Goal: Information Seeking & Learning: Learn about a topic

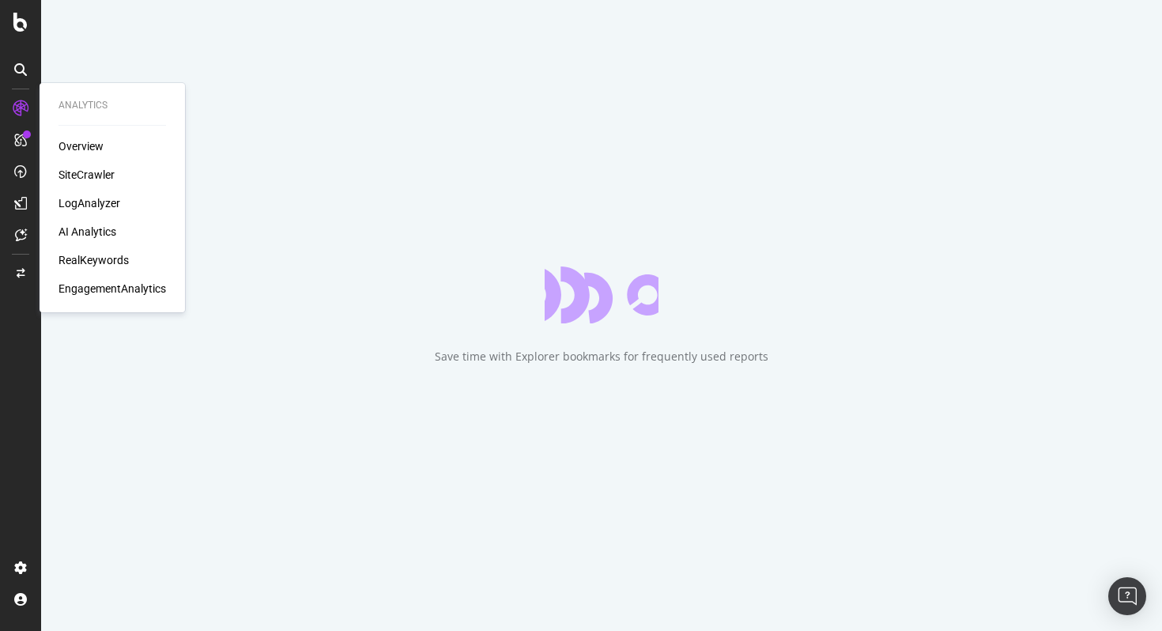
click at [77, 277] on div "Overview SiteCrawler LogAnalyzer AI Analytics RealKeywords EngagementAnalytics" at bounding box center [111, 217] width 107 height 158
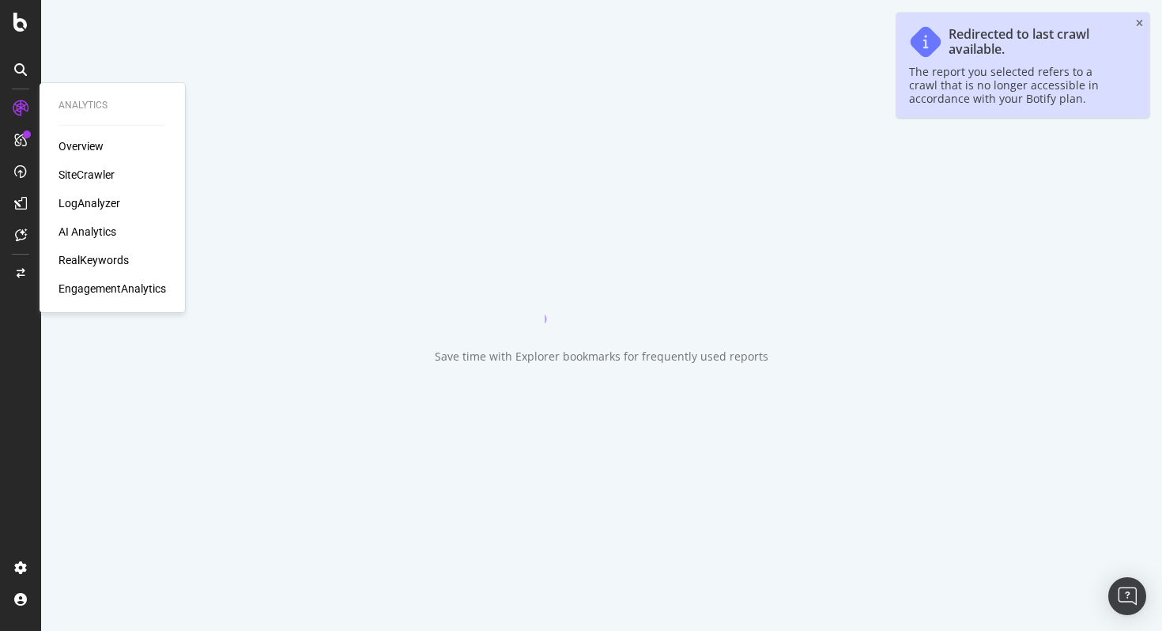
click at [76, 291] on div "EngagementAnalytics" at bounding box center [111, 289] width 107 height 16
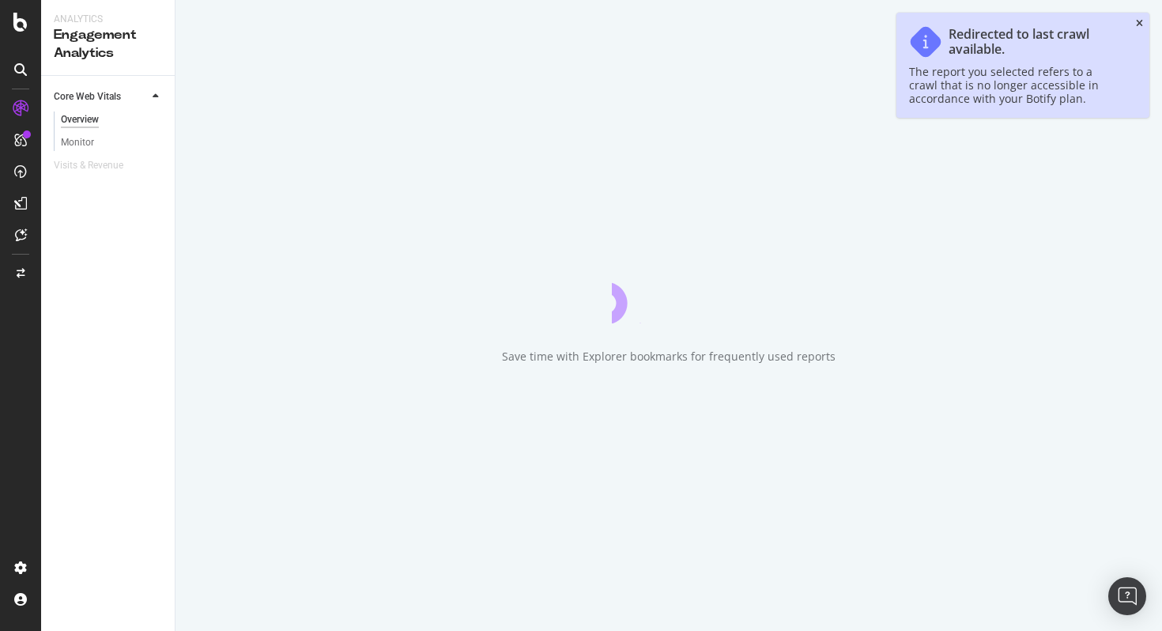
click at [1139, 24] on icon "close toast" at bounding box center [1139, 23] width 7 height 9
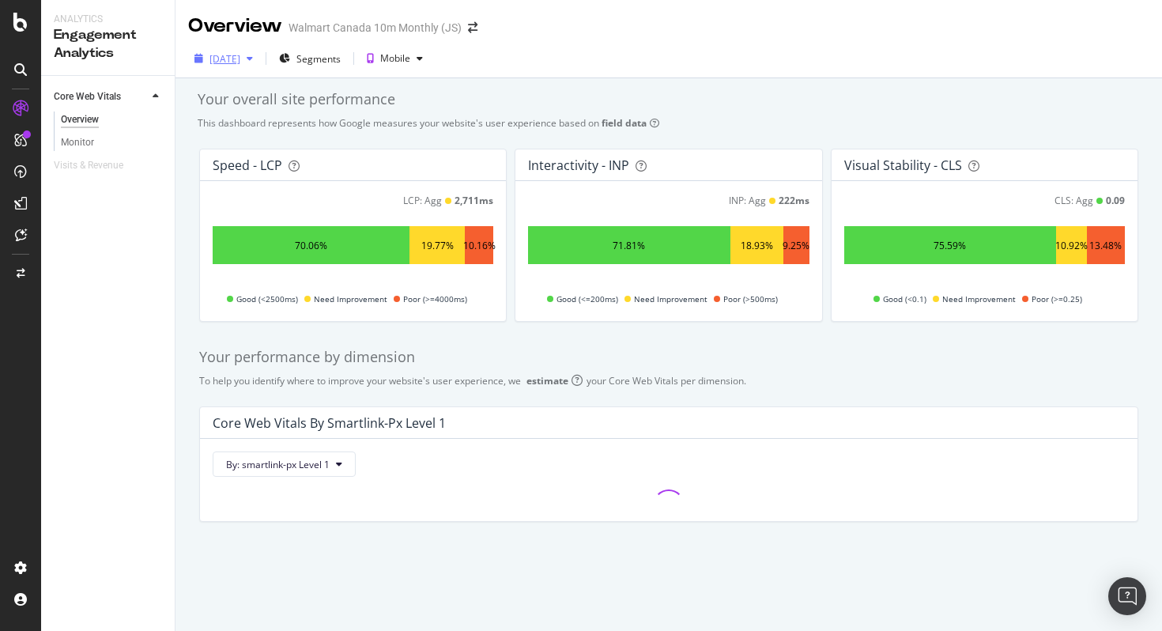
click at [259, 56] on div "button" at bounding box center [249, 58] width 19 height 9
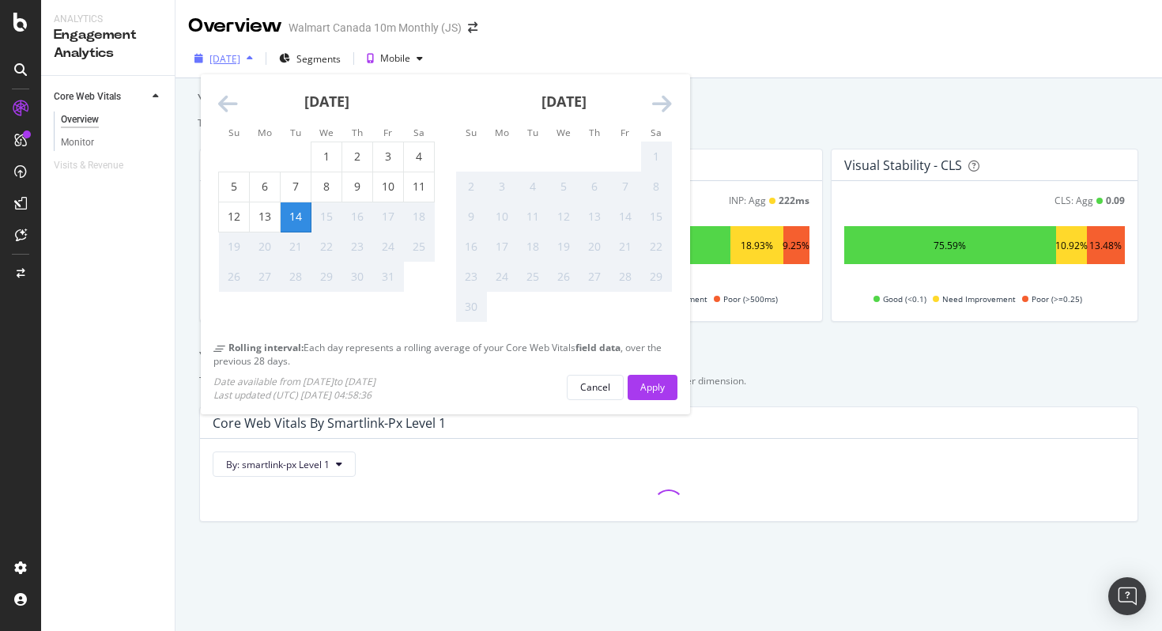
click at [253, 56] on icon "button" at bounding box center [250, 58] width 6 height 9
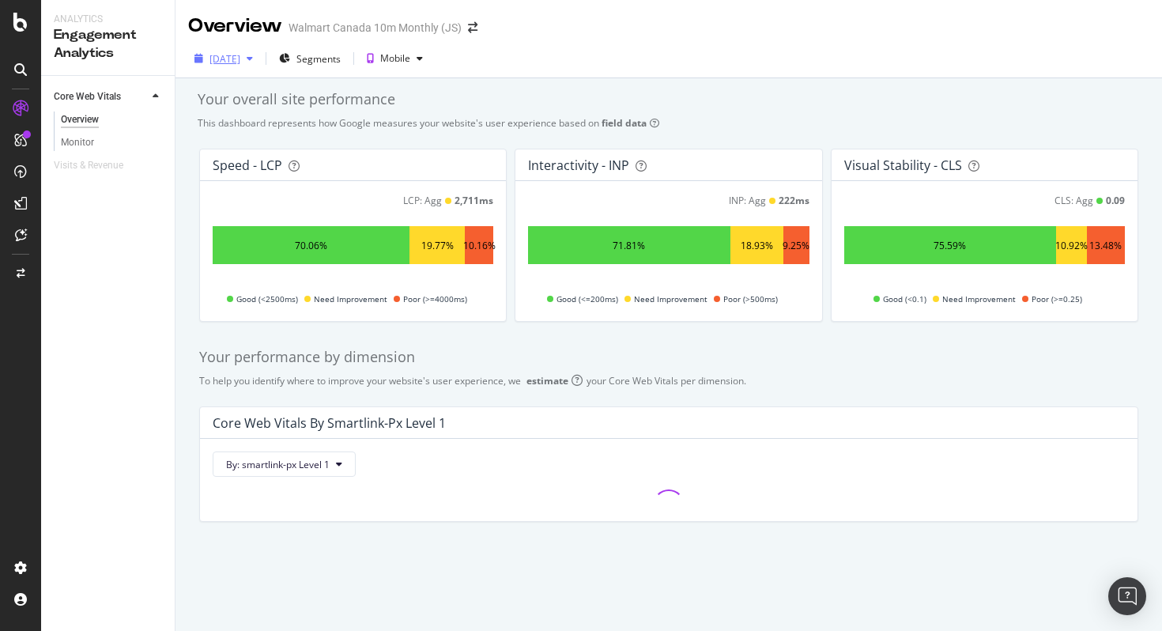
click at [259, 56] on div "button" at bounding box center [249, 58] width 19 height 9
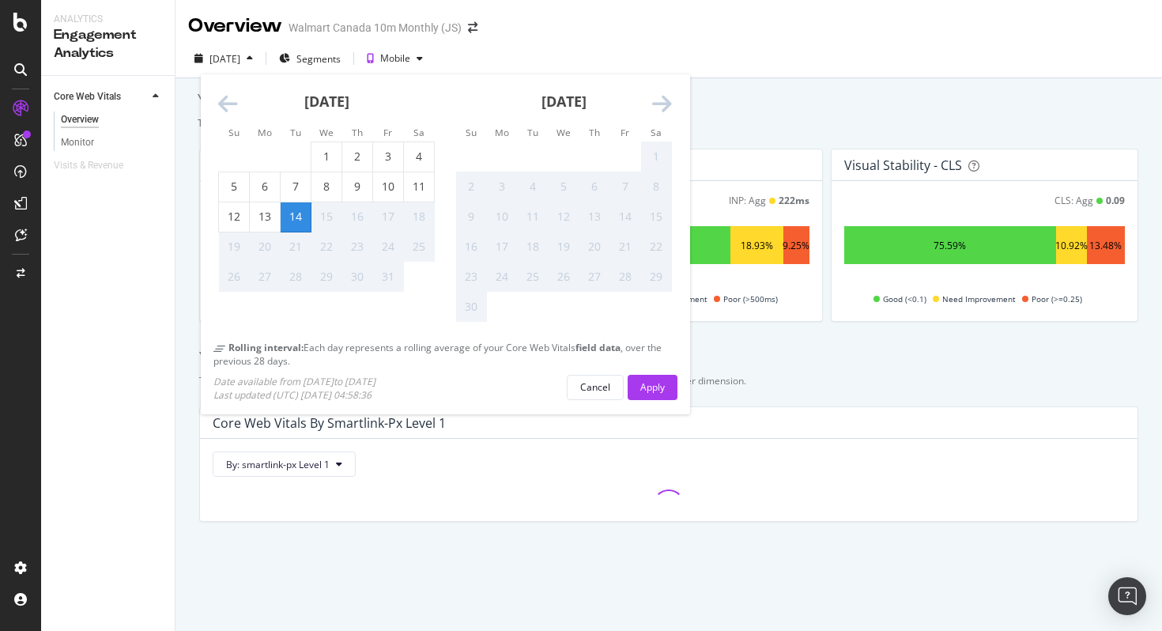
click at [227, 107] on icon "Move backward to switch to the previous month." at bounding box center [228, 104] width 20 height 22
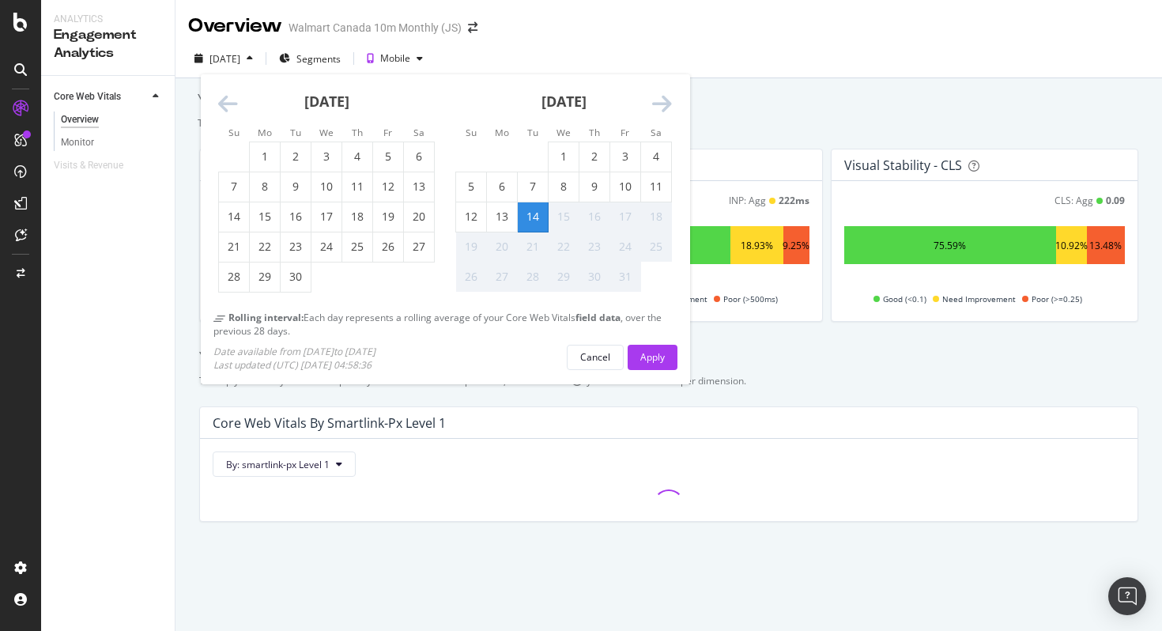
click at [227, 107] on icon "Move backward to switch to the previous month." at bounding box center [228, 104] width 20 height 22
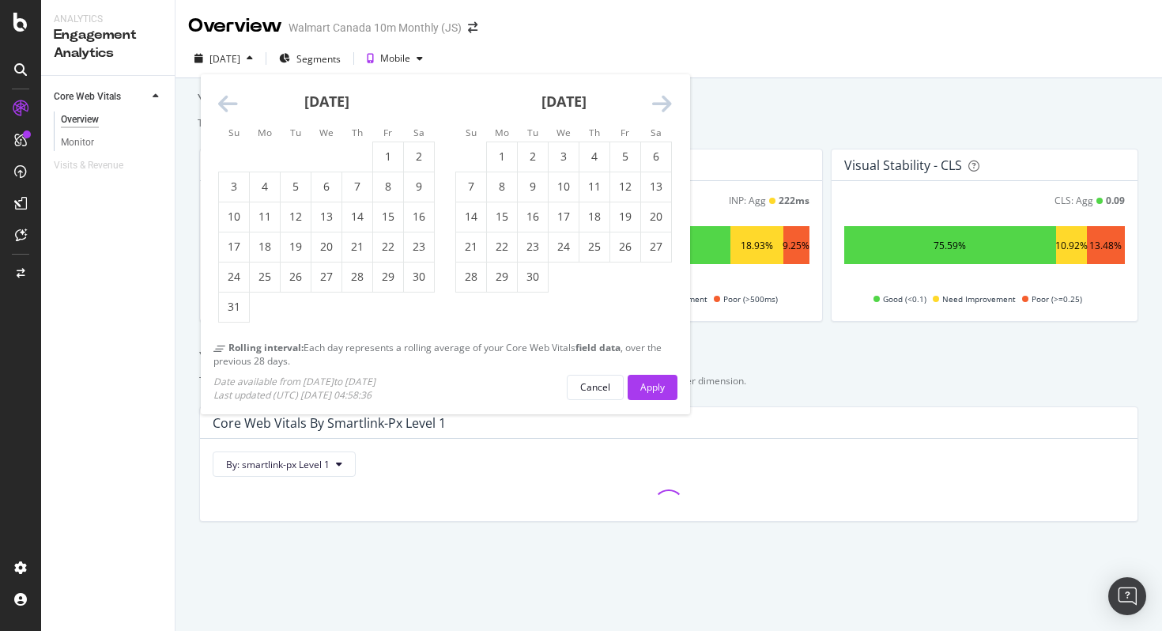
click at [659, 99] on icon "Move forward to switch to the next month." at bounding box center [662, 104] width 20 height 22
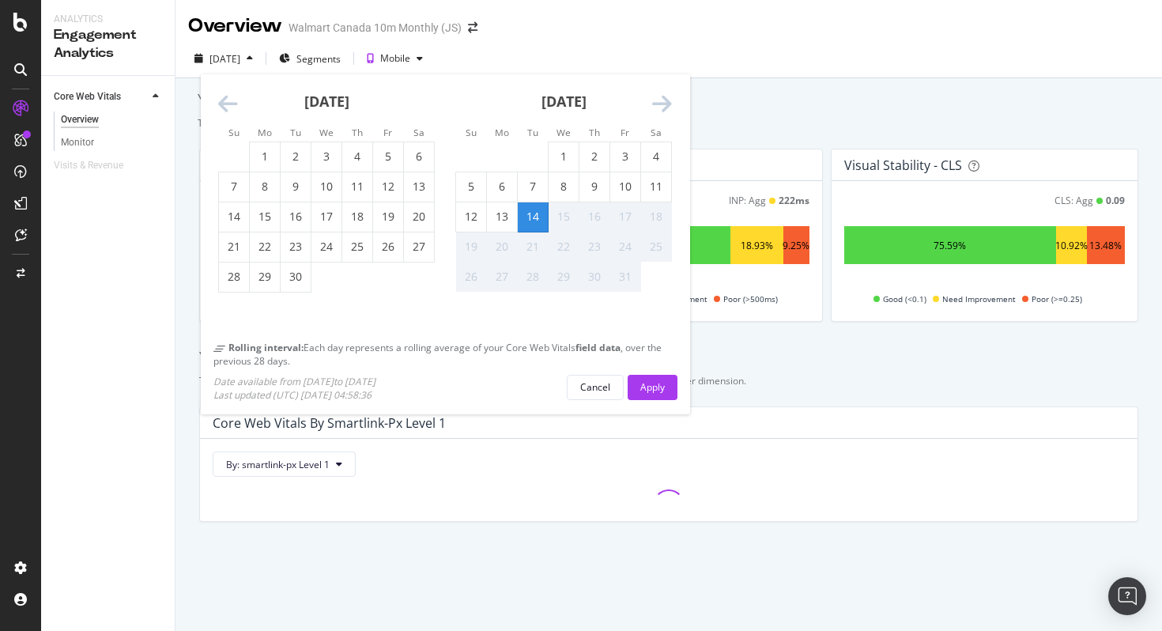
click at [225, 111] on icon "Move backward to switch to the previous month." at bounding box center [228, 104] width 20 height 22
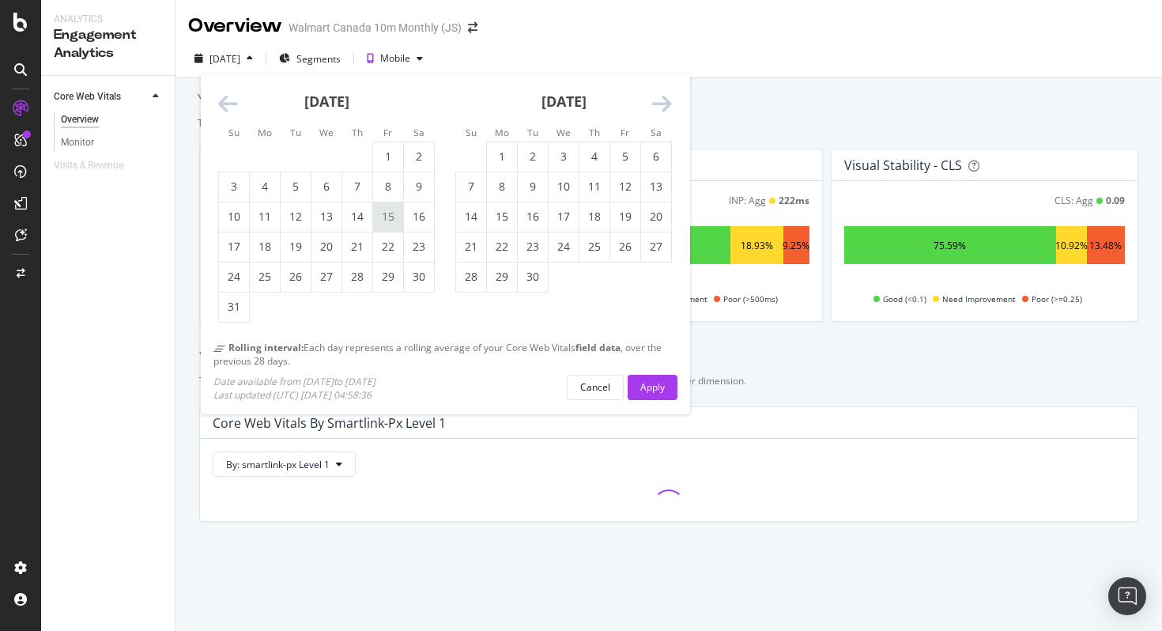
click at [385, 225] on div "15" at bounding box center [388, 216] width 30 height 29
click at [659, 392] on div "Apply" at bounding box center [652, 386] width 24 height 13
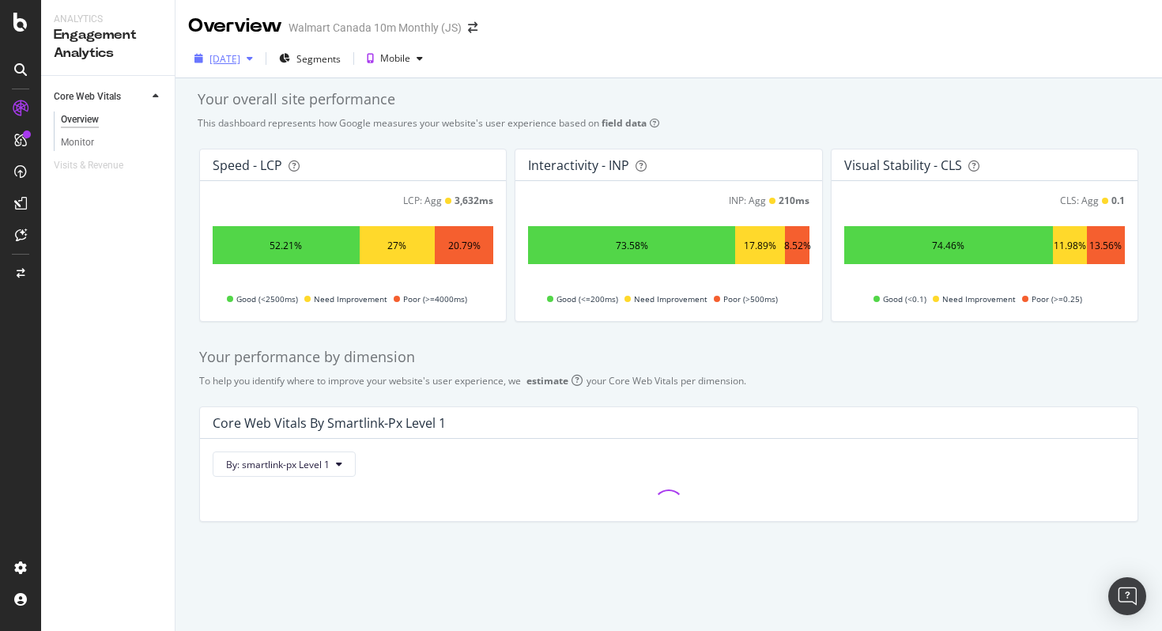
click at [253, 57] on icon "button" at bounding box center [250, 58] width 6 height 9
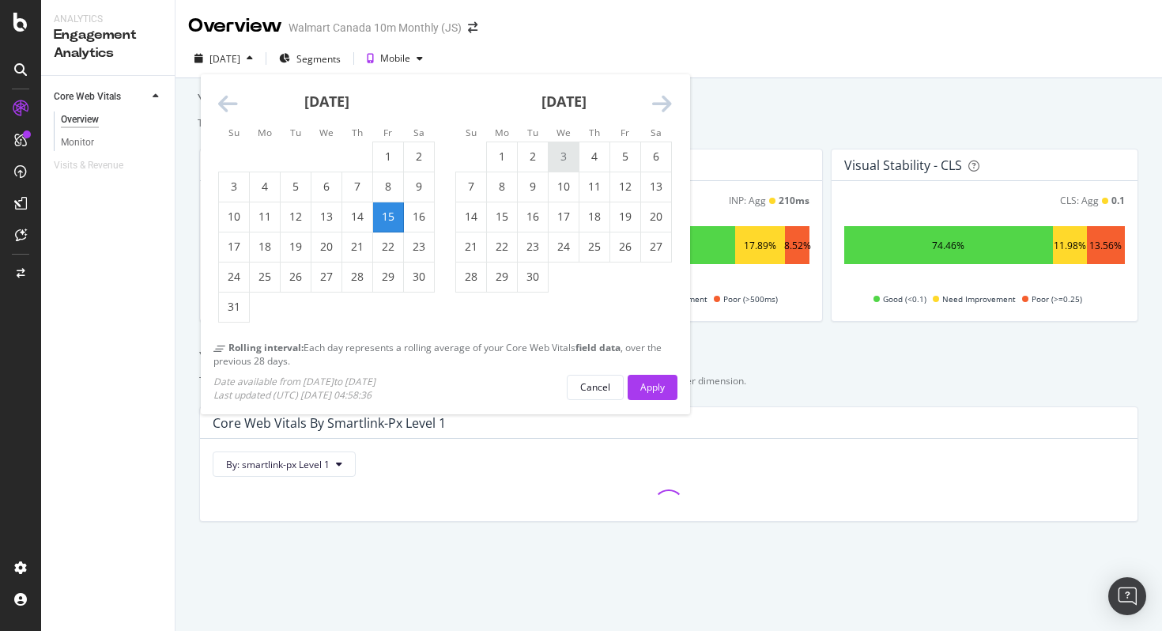
click at [570, 164] on div "3" at bounding box center [563, 157] width 30 height 16
click at [657, 387] on div "Apply" at bounding box center [652, 386] width 24 height 13
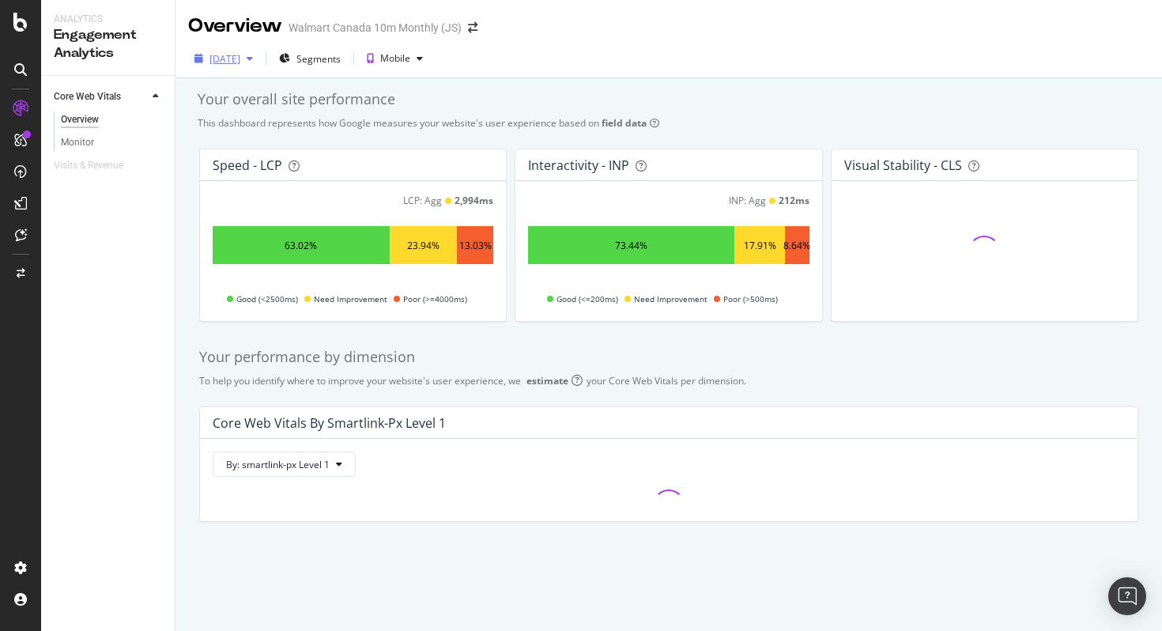
click at [253, 63] on icon "button" at bounding box center [250, 58] width 6 height 9
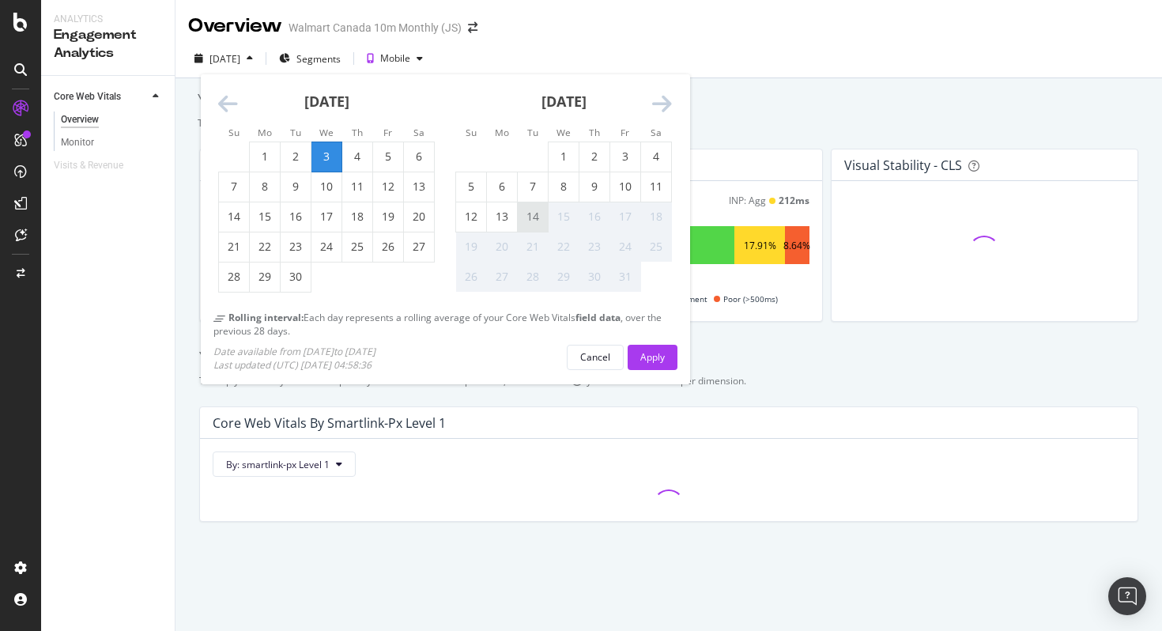
click at [535, 220] on div "14" at bounding box center [533, 217] width 30 height 16
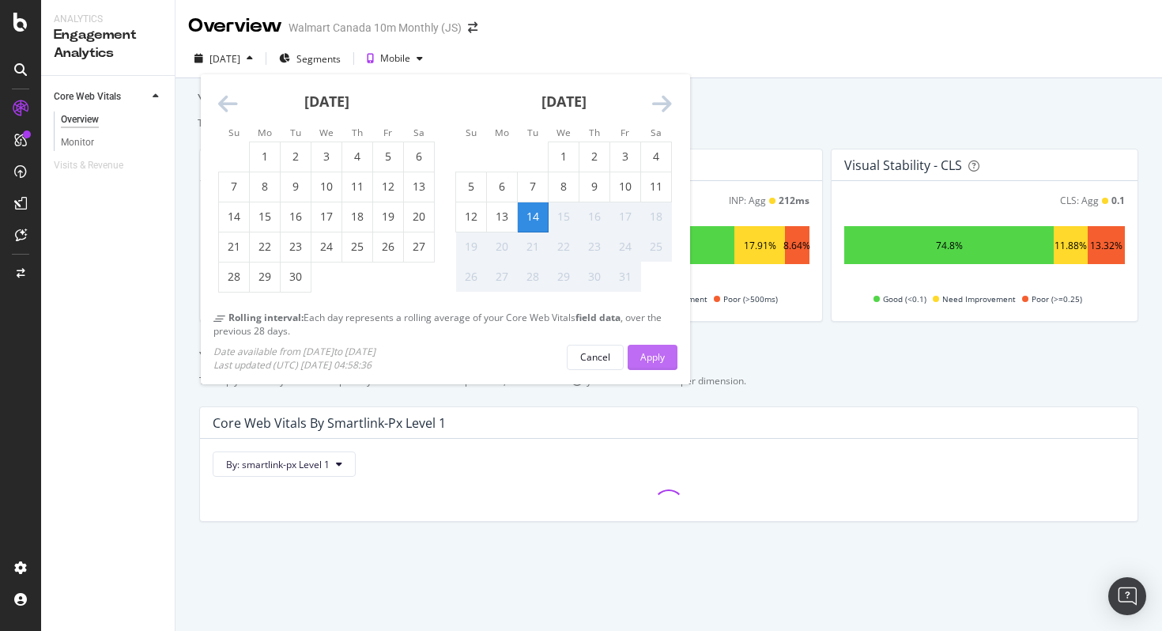
click at [642, 355] on div "Apply" at bounding box center [652, 356] width 24 height 13
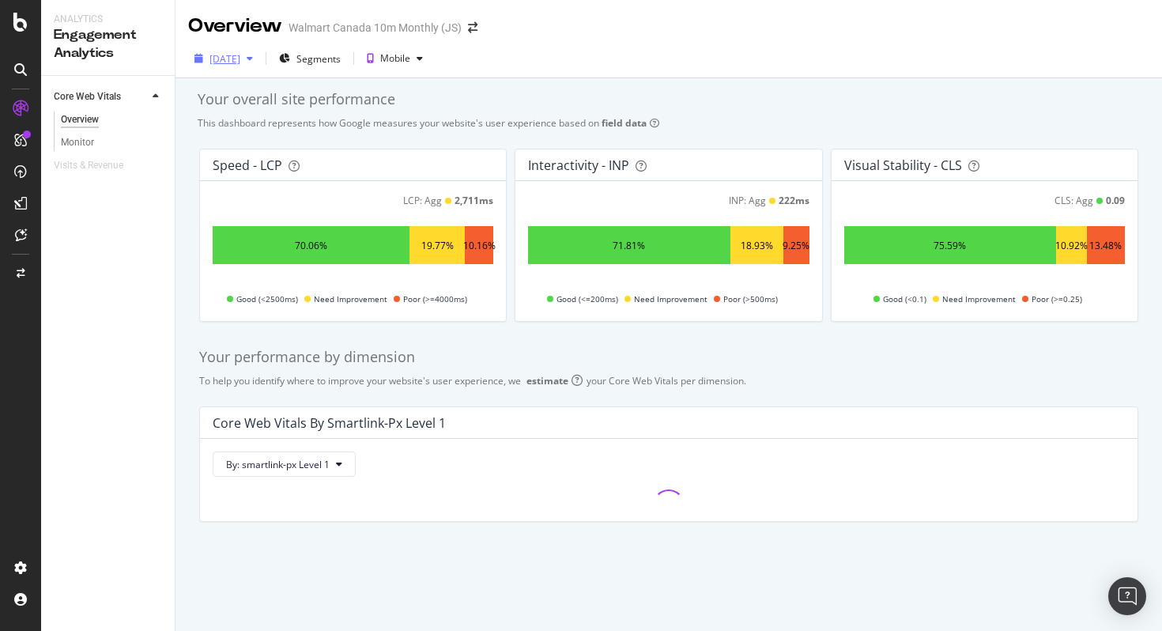
click at [259, 56] on div "button" at bounding box center [249, 58] width 19 height 9
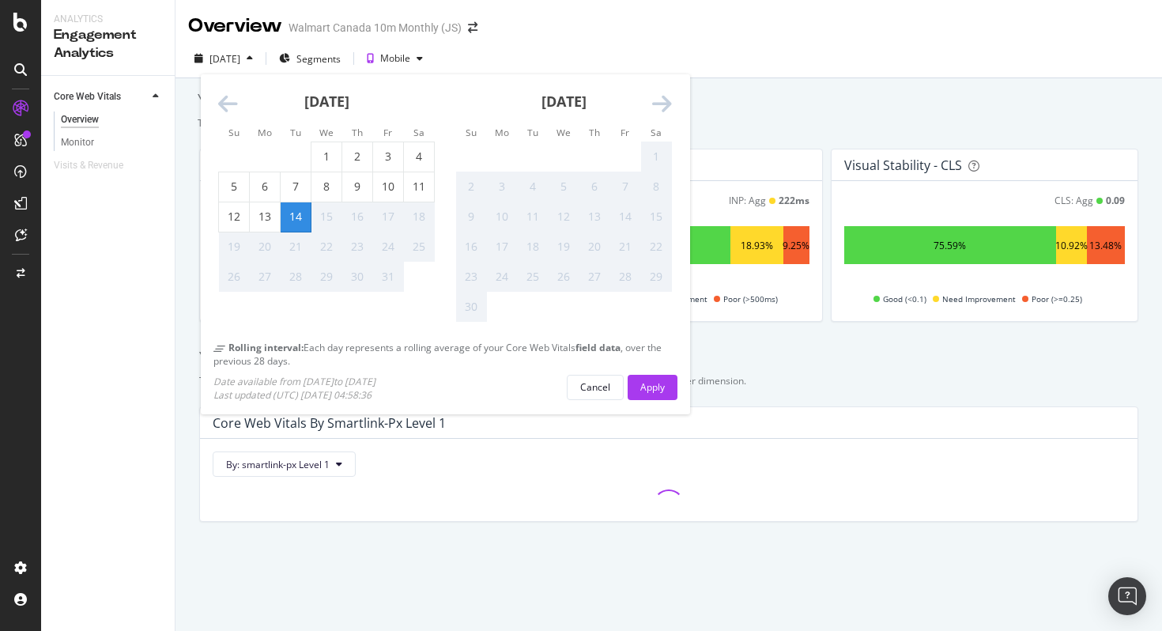
click at [230, 96] on icon "Move backward to switch to the previous month." at bounding box center [228, 104] width 20 height 22
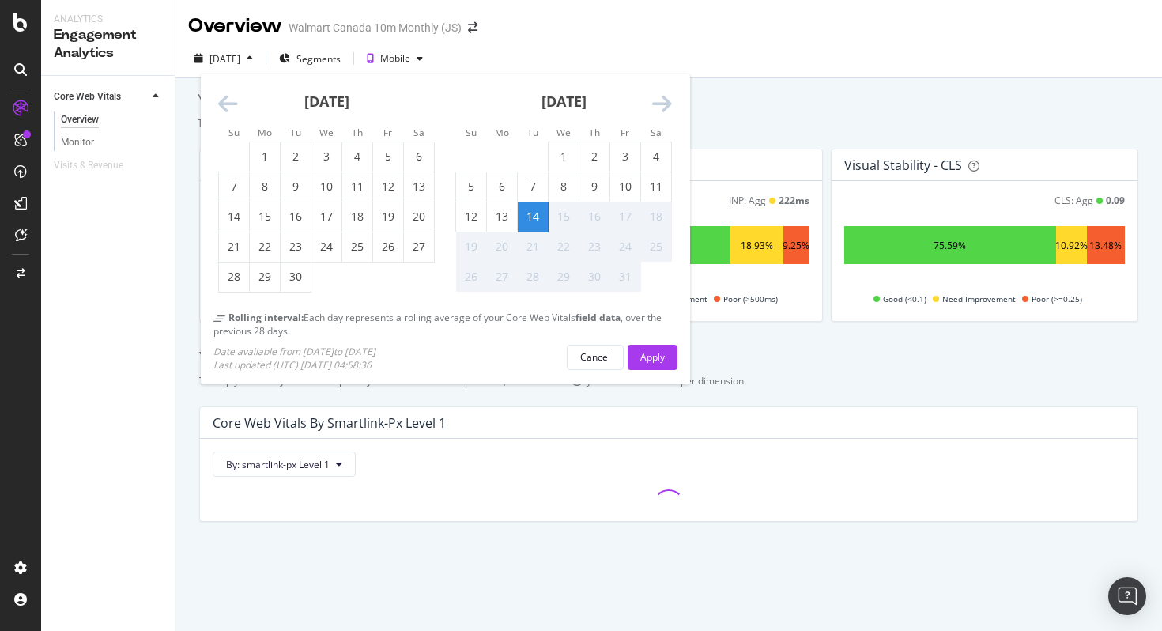
click at [230, 98] on icon "Move backward to switch to the previous month." at bounding box center [228, 104] width 20 height 22
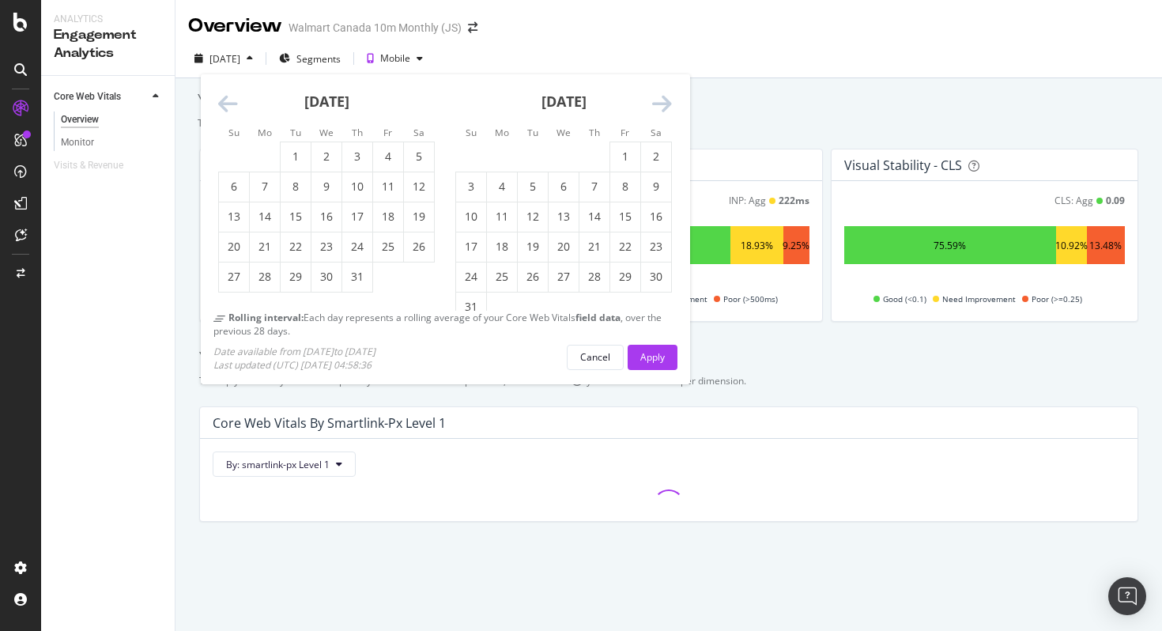
click at [230, 98] on icon "Move backward to switch to the previous month." at bounding box center [228, 104] width 20 height 22
click at [224, 106] on icon "Move backward to switch to the previous month." at bounding box center [228, 104] width 20 height 22
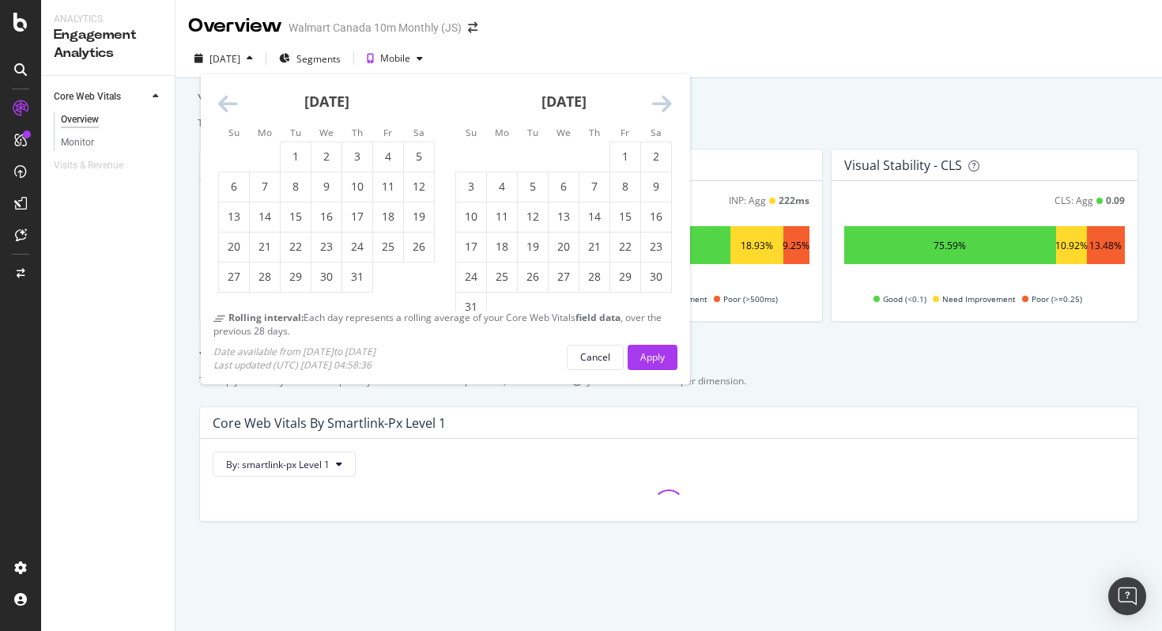
click at [222, 104] on icon "Move backward to switch to the previous month." at bounding box center [228, 104] width 20 height 22
click at [654, 102] on icon "Move forward to switch to the next month." at bounding box center [662, 104] width 20 height 22
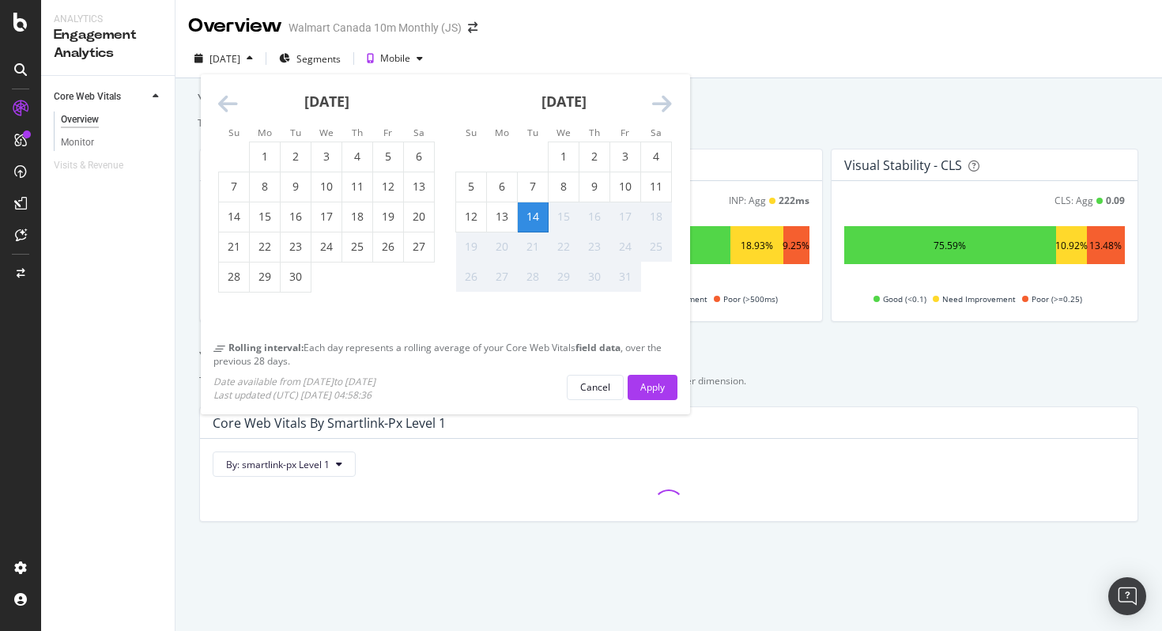
click at [217, 102] on div "[DATE] 1 2 3 4 5 6 7 8 9 10 11 12 13 14 15 16 17 18 19 20 21 22 23 24 25 26 27 …" at bounding box center [326, 183] width 237 height 218
click at [228, 104] on icon "Move backward to switch to the previous month." at bounding box center [228, 104] width 20 height 22
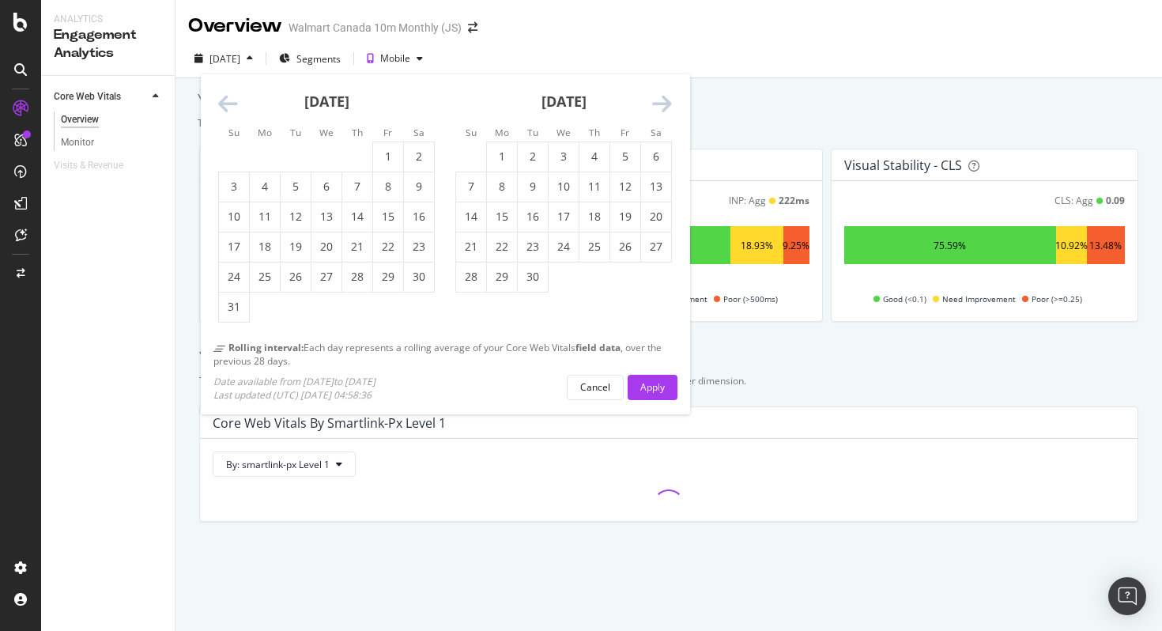
click at [228, 104] on icon "Move backward to switch to the previous month." at bounding box center [228, 104] width 20 height 22
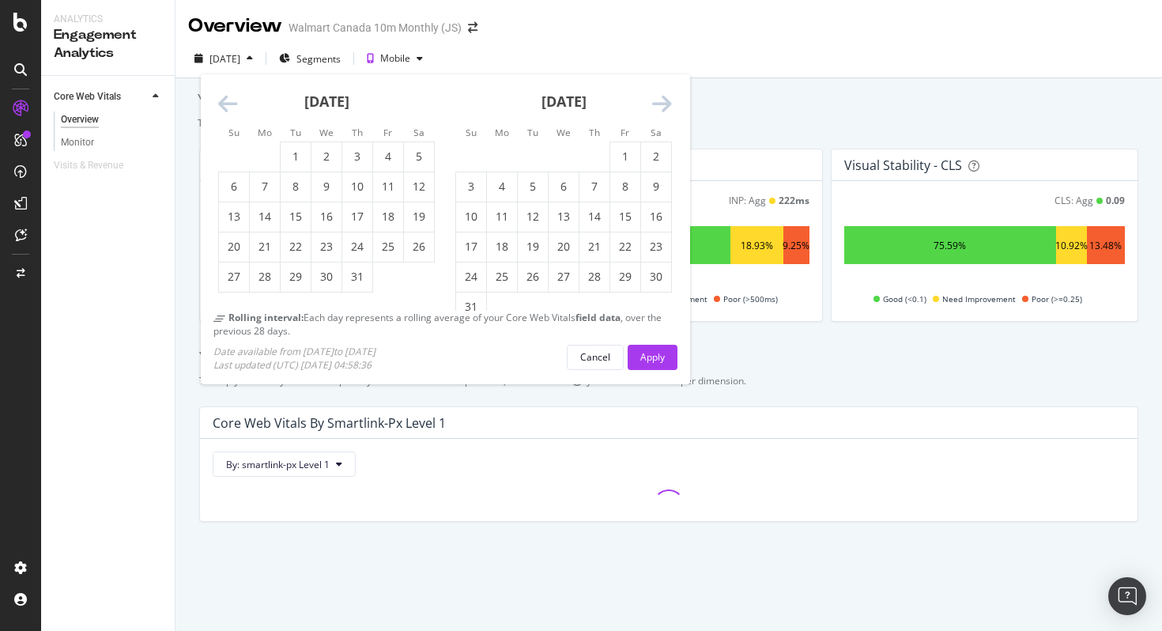
click at [228, 104] on icon "Move backward to switch to the previous month." at bounding box center [228, 104] width 20 height 22
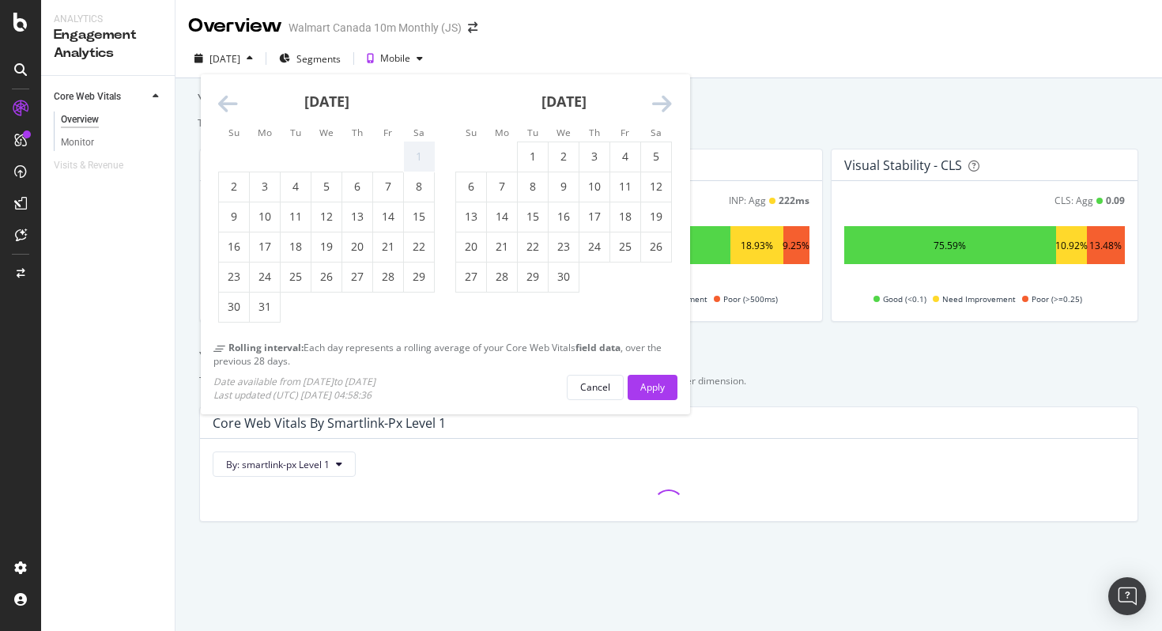
click at [228, 104] on icon "Move backward to switch to the previous month." at bounding box center [228, 104] width 20 height 22
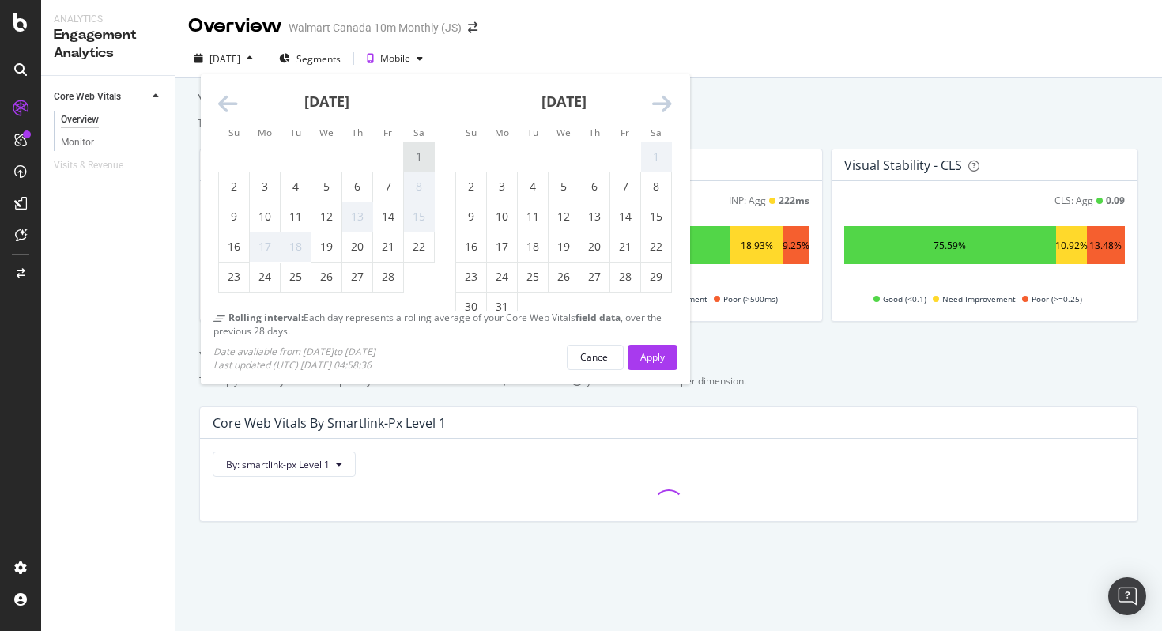
click at [422, 158] on div "1" at bounding box center [419, 157] width 30 height 16
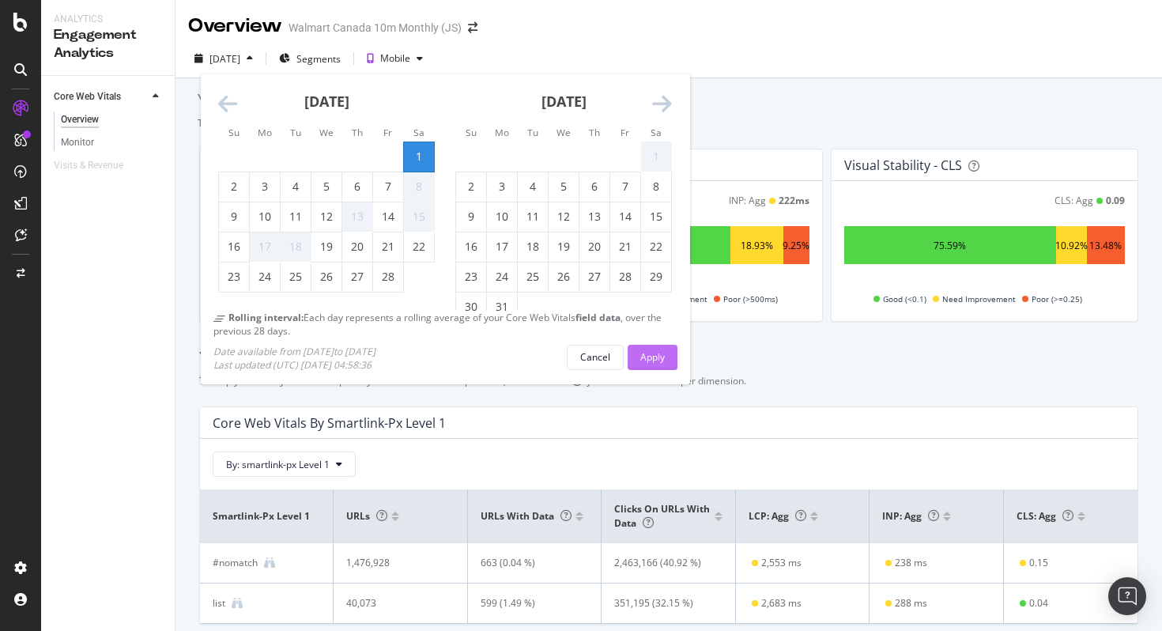
click at [667, 358] on button "Apply" at bounding box center [652, 357] width 50 height 25
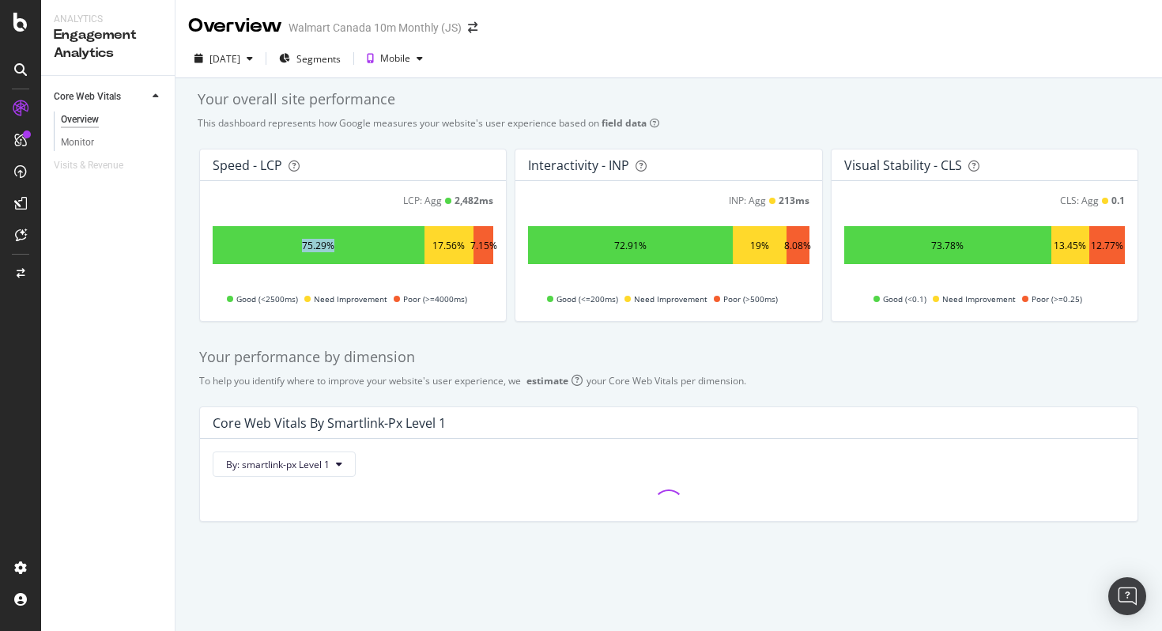
drag, startPoint x: 295, startPoint y: 245, endPoint x: 338, endPoint y: 246, distance: 43.5
click at [338, 246] on div "75.29%" at bounding box center [319, 245] width 212 height 38
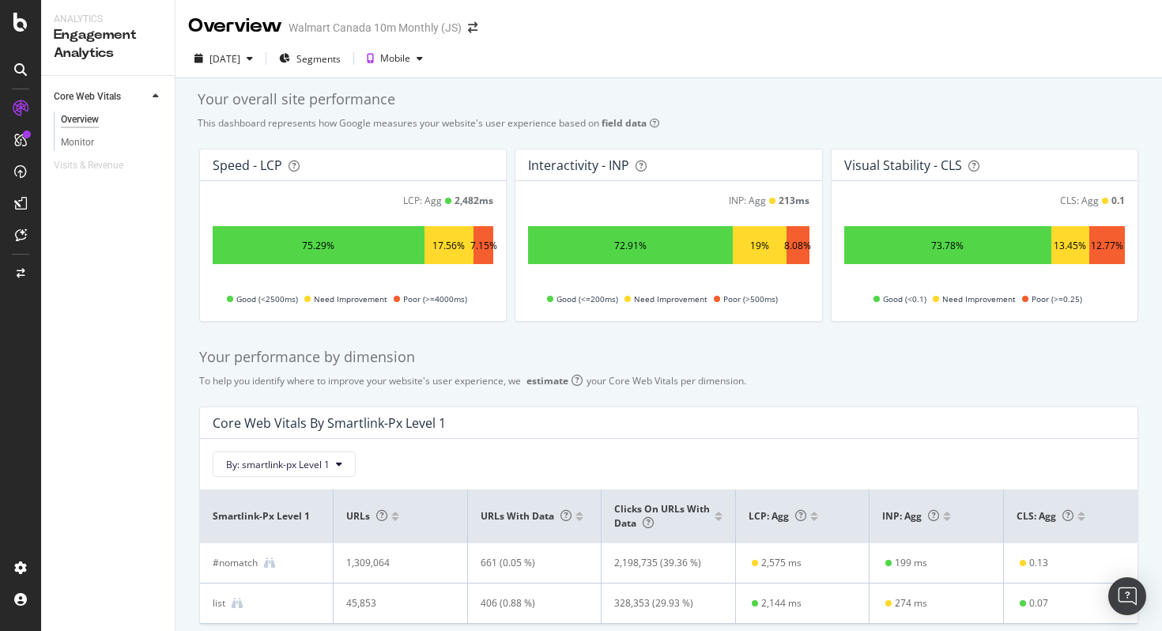
click at [512, 348] on div "Your performance by dimension" at bounding box center [668, 357] width 939 height 21
click at [253, 59] on icon "button" at bounding box center [250, 58] width 6 height 9
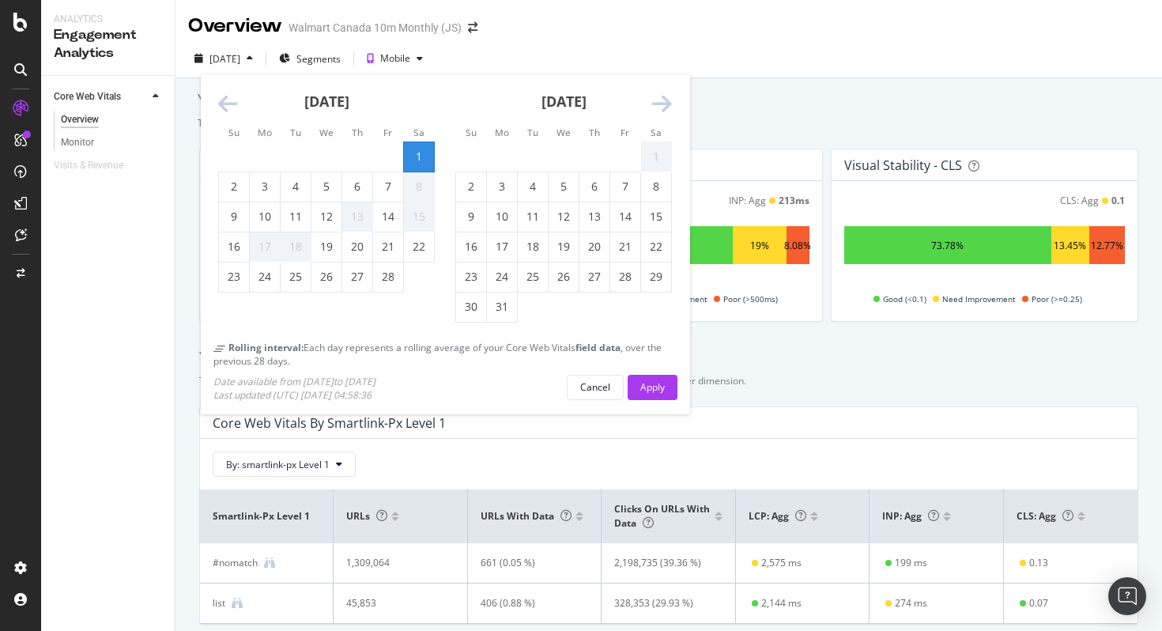
click at [653, 102] on icon "Move forward to switch to the next month." at bounding box center [662, 104] width 20 height 22
click at [658, 103] on icon "Move forward to switch to the next month." at bounding box center [662, 104] width 20 height 22
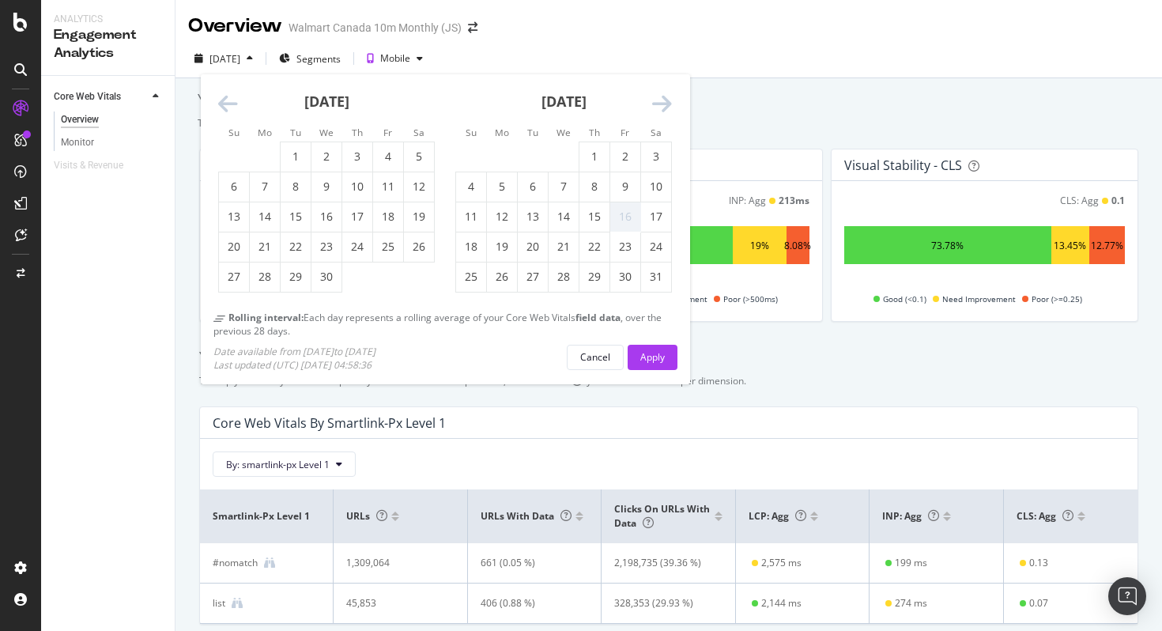
click at [658, 103] on icon "Move forward to switch to the next month." at bounding box center [662, 104] width 20 height 22
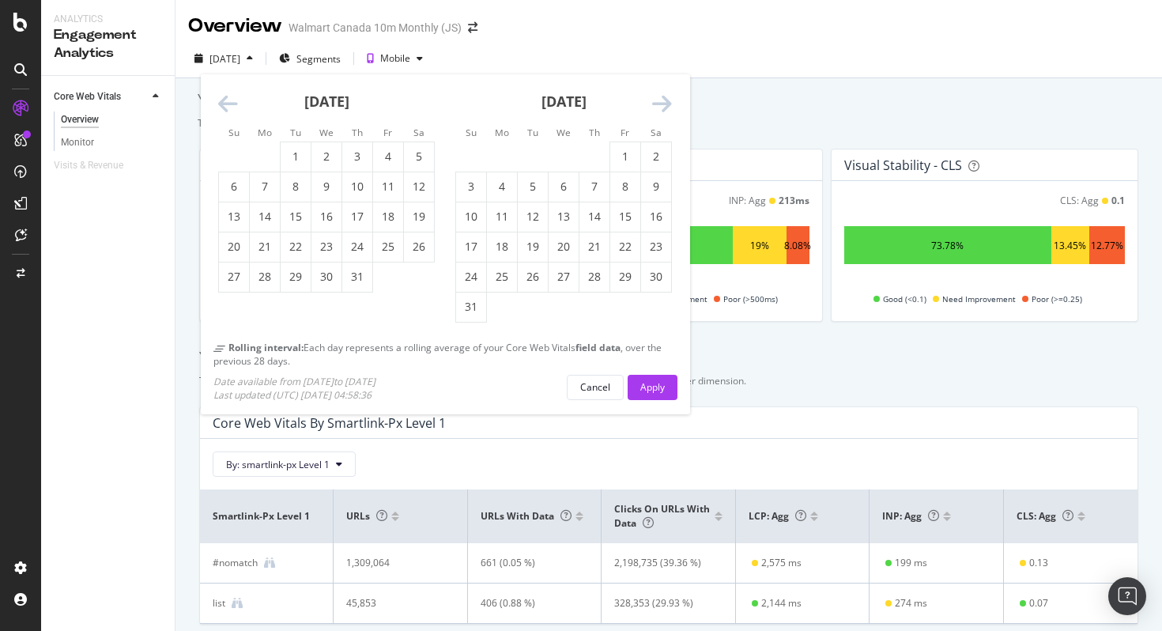
click at [658, 103] on icon "Move forward to switch to the next month." at bounding box center [662, 104] width 20 height 22
